Goal: Transaction & Acquisition: Book appointment/travel/reservation

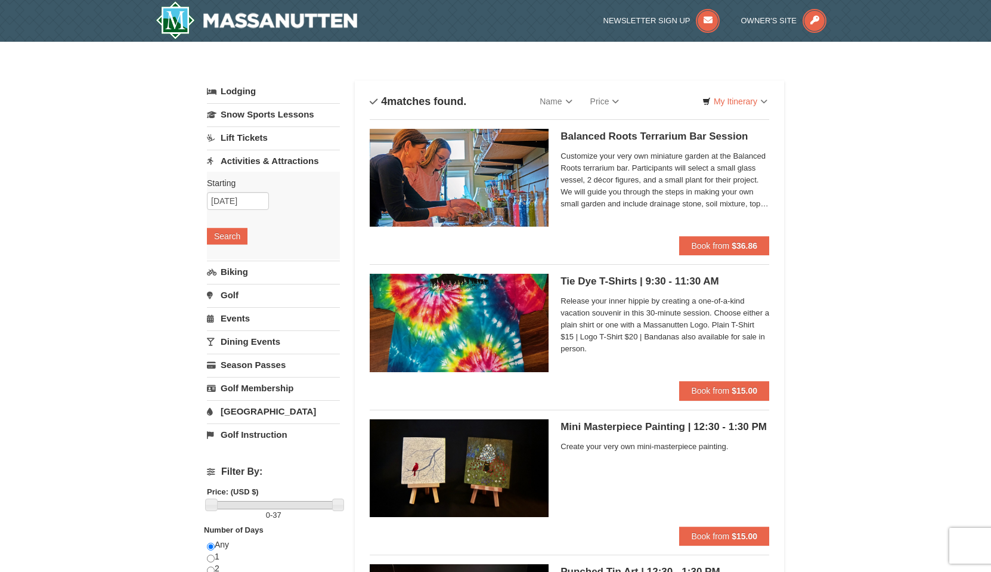
click at [252, 338] on link "Dining Events" at bounding box center [273, 341] width 133 height 22
click at [225, 330] on button "Search" at bounding box center [227, 329] width 41 height 17
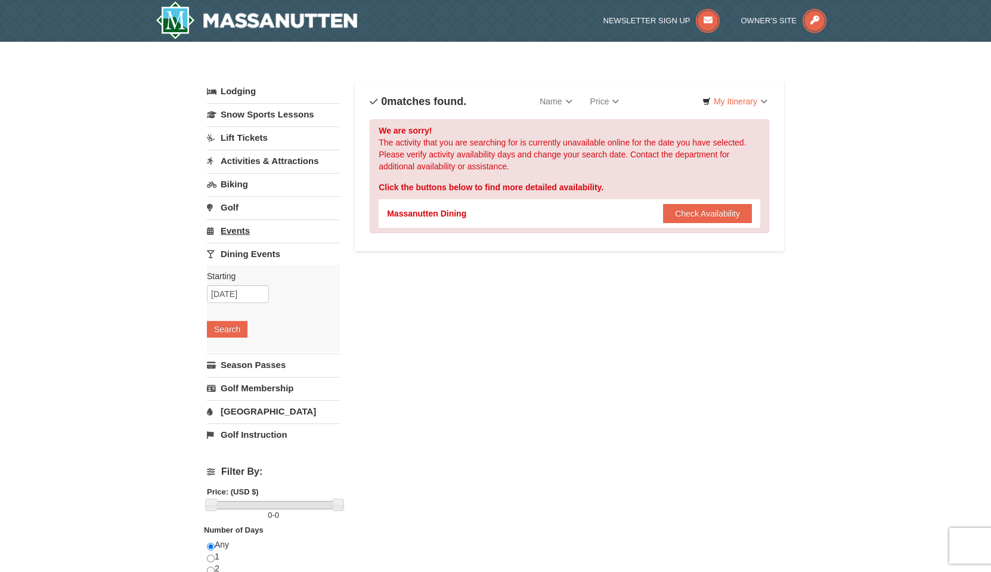
click at [253, 230] on link "Events" at bounding box center [273, 230] width 133 height 22
click at [234, 307] on button "Search" at bounding box center [227, 306] width 41 height 17
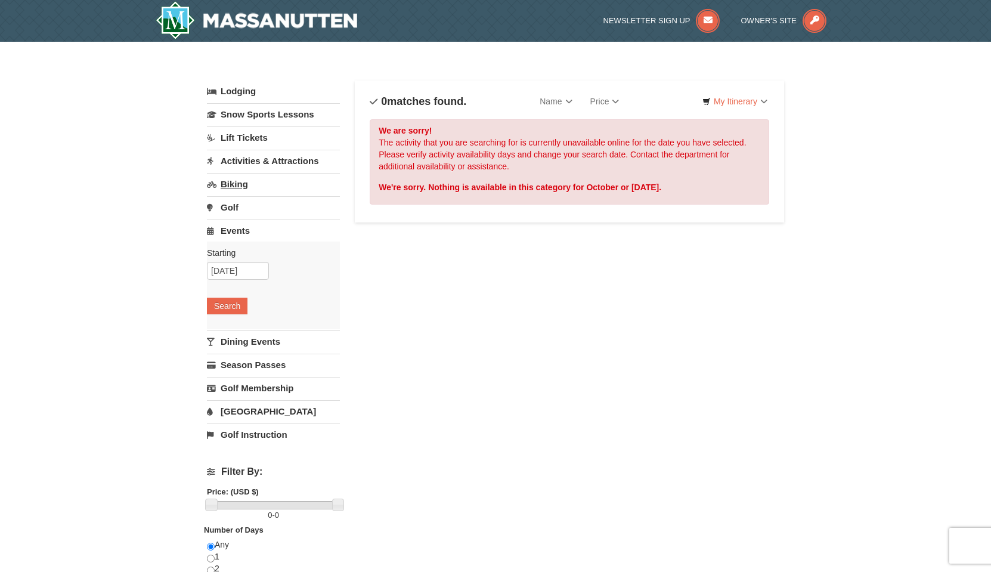
click at [243, 185] on link "Biking" at bounding box center [273, 184] width 133 height 22
click at [233, 262] on button "Search" at bounding box center [227, 259] width 41 height 17
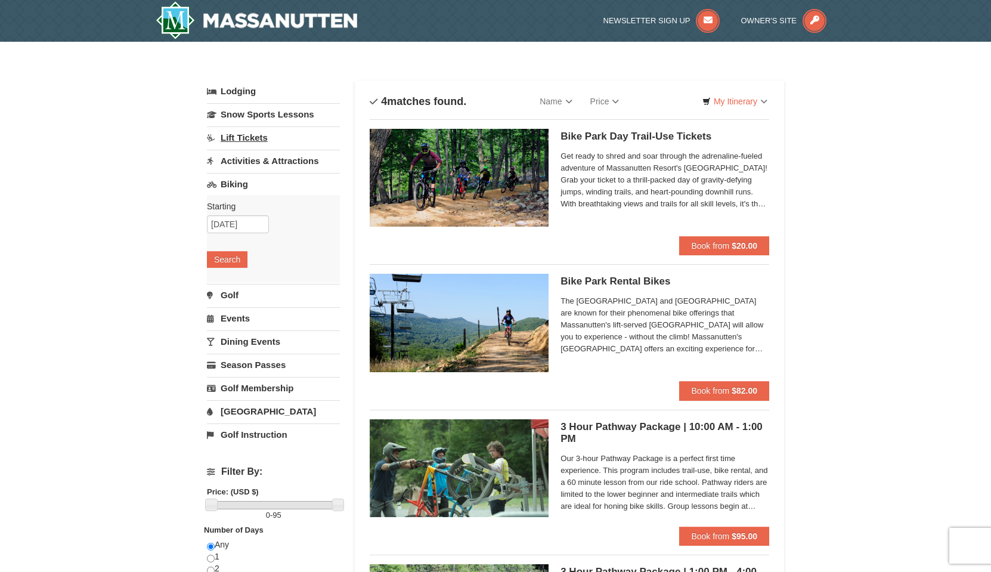
click at [253, 135] on link "Lift Tickets" at bounding box center [273, 137] width 133 height 22
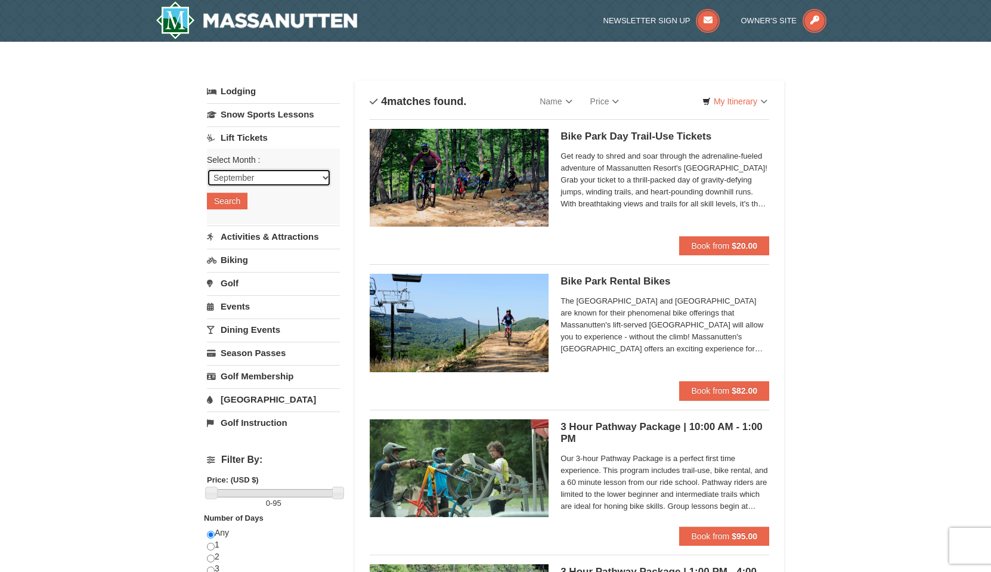
select select "10"
click at [230, 199] on button "Search" at bounding box center [227, 201] width 41 height 17
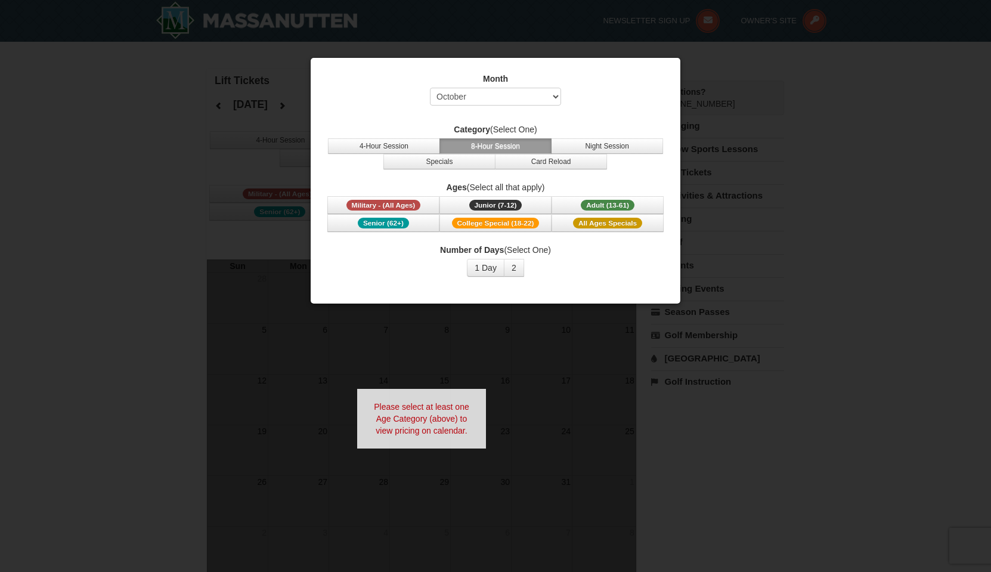
select select "10"
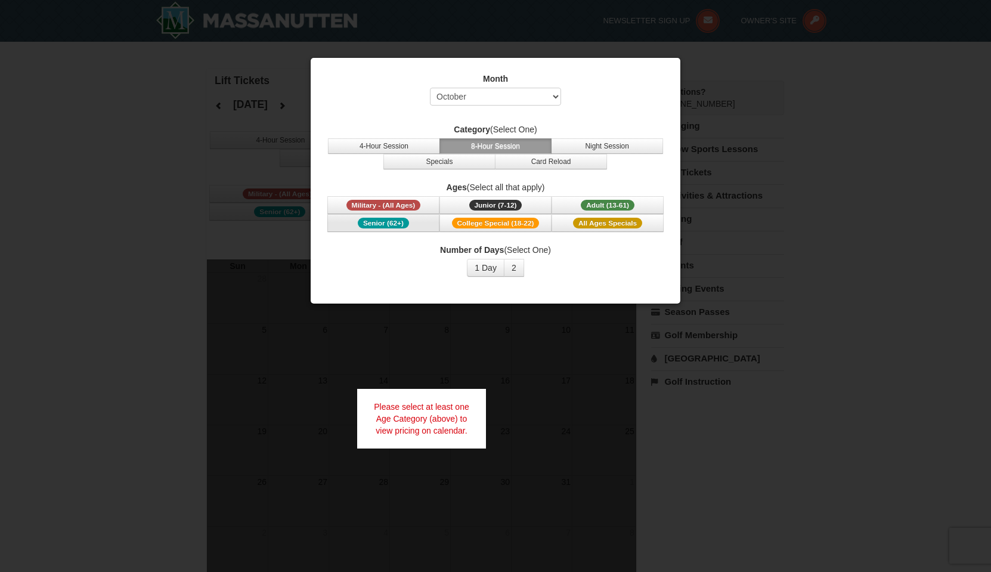
click at [393, 226] on span "Senior (62+)" at bounding box center [383, 223] width 51 height 11
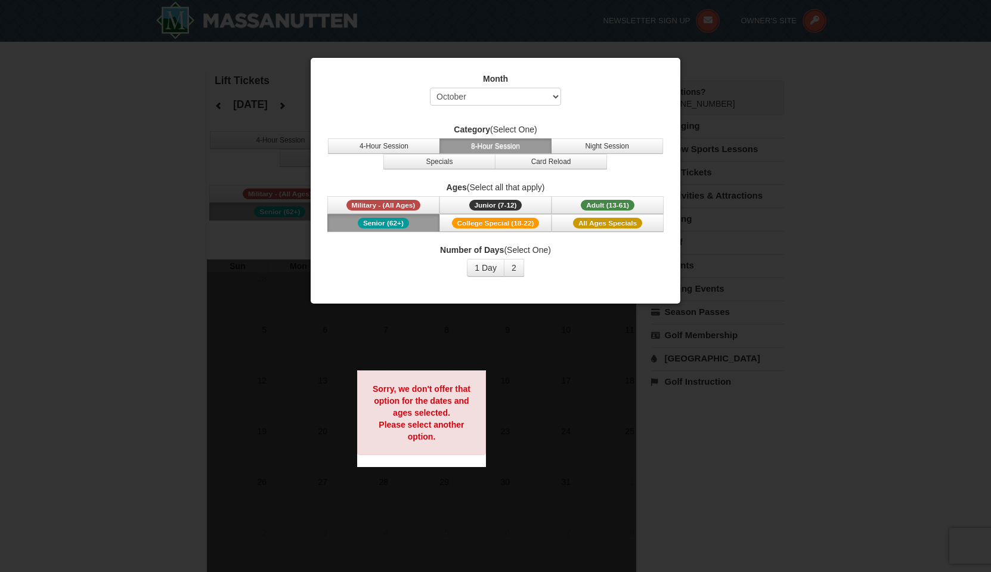
click at [839, 184] on div at bounding box center [495, 286] width 991 height 572
